Goal: Task Accomplishment & Management: Manage account settings

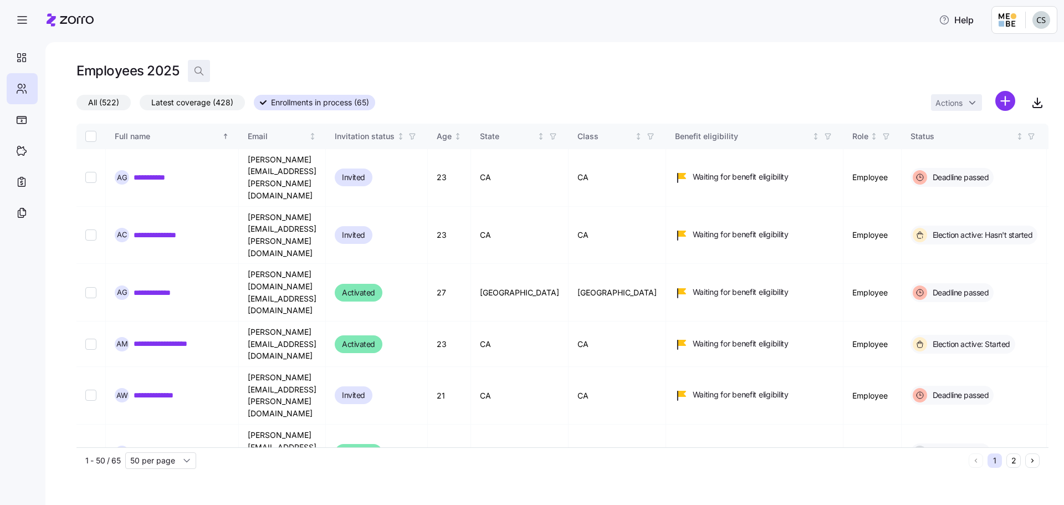
click at [193, 69] on span "button" at bounding box center [198, 70] width 21 height 21
type input "jacob"
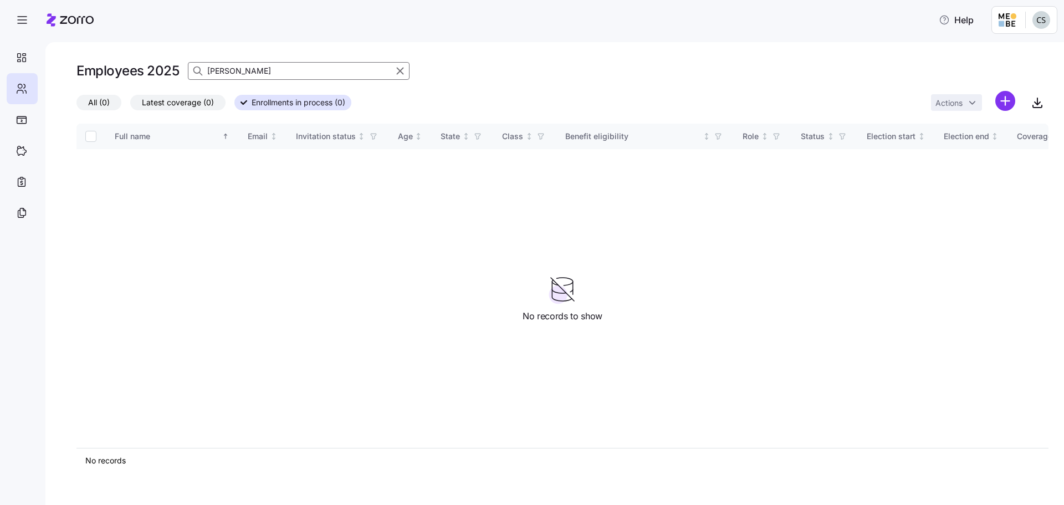
click at [176, 106] on span "Latest coverage (0)" at bounding box center [178, 102] width 72 height 14
click at [130, 105] on input "Latest coverage (0)" at bounding box center [130, 105] width 0 height 0
click at [104, 105] on span "All (0)" at bounding box center [99, 102] width 22 height 14
click at [77, 105] on input "All (0)" at bounding box center [77, 105] width 0 height 0
click at [1035, 22] on html "Help Employees 2025 jacob All (0) Latest coverage (0) Enrollments in process (0…" at bounding box center [532, 249] width 1064 height 498
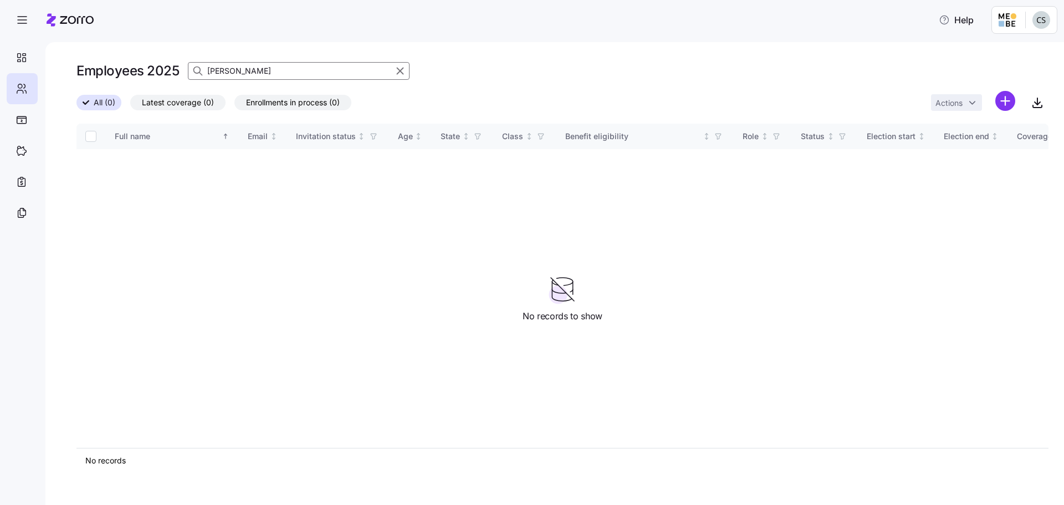
click at [717, 120] on html "Help Employees 2025 jacob All (0) Latest coverage (0) Enrollments in process (0…" at bounding box center [532, 249] width 1064 height 498
click at [296, 67] on input "jacob" at bounding box center [299, 71] width 222 height 18
drag, startPoint x: 209, startPoint y: 70, endPoint x: 115, endPoint y: 66, distance: 93.8
click at [115, 66] on div "Employees 2025 jacob" at bounding box center [563, 71] width 972 height 22
